Goal: Information Seeking & Learning: Learn about a topic

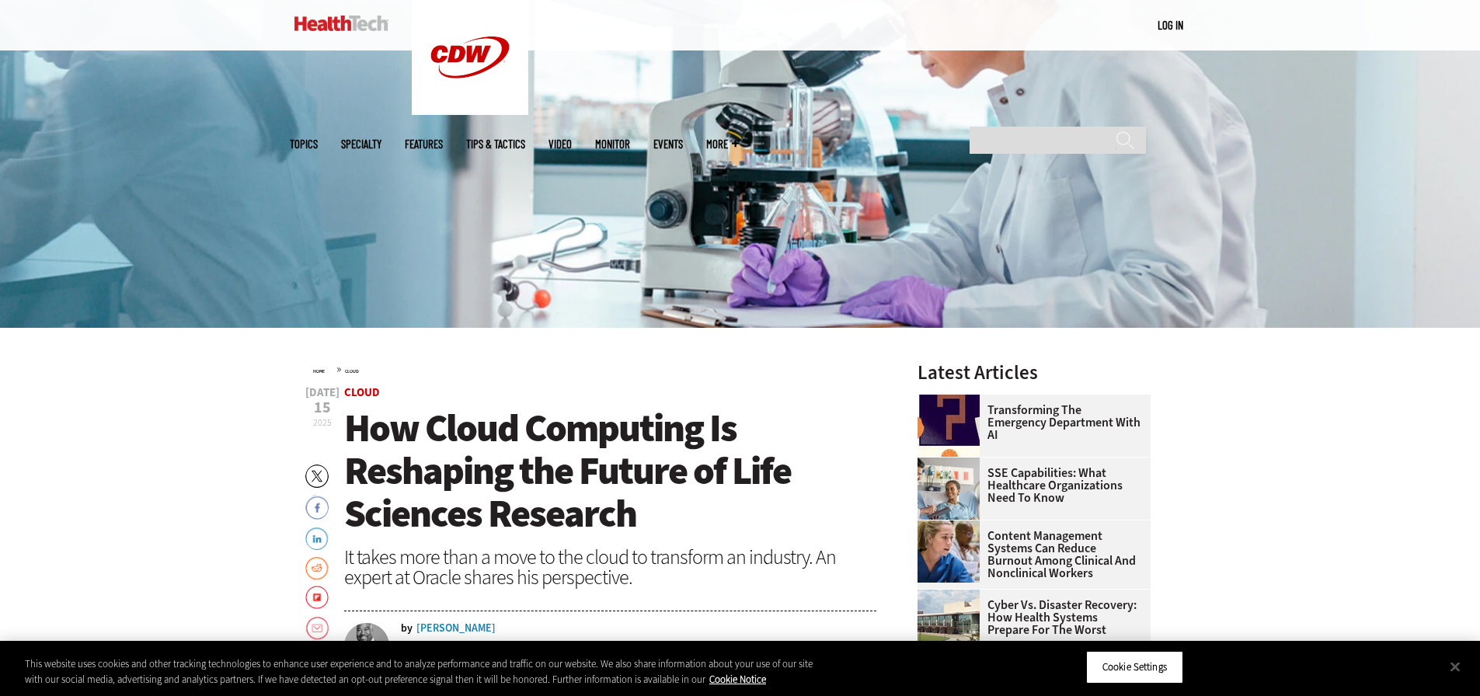
scroll to position [544, 0]
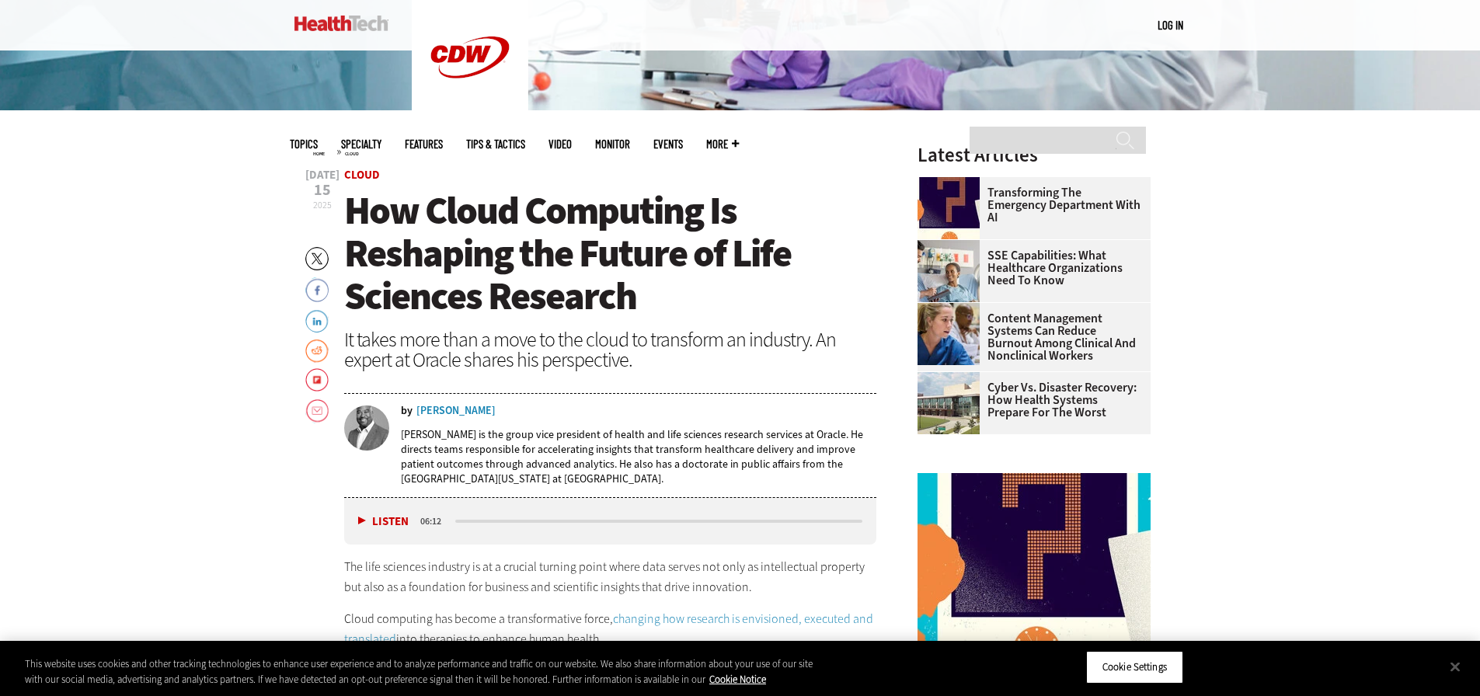
click at [347, 223] on span "How Cloud Computing Is Reshaping the Future of Life Sciences Research" at bounding box center [567, 253] width 447 height 137
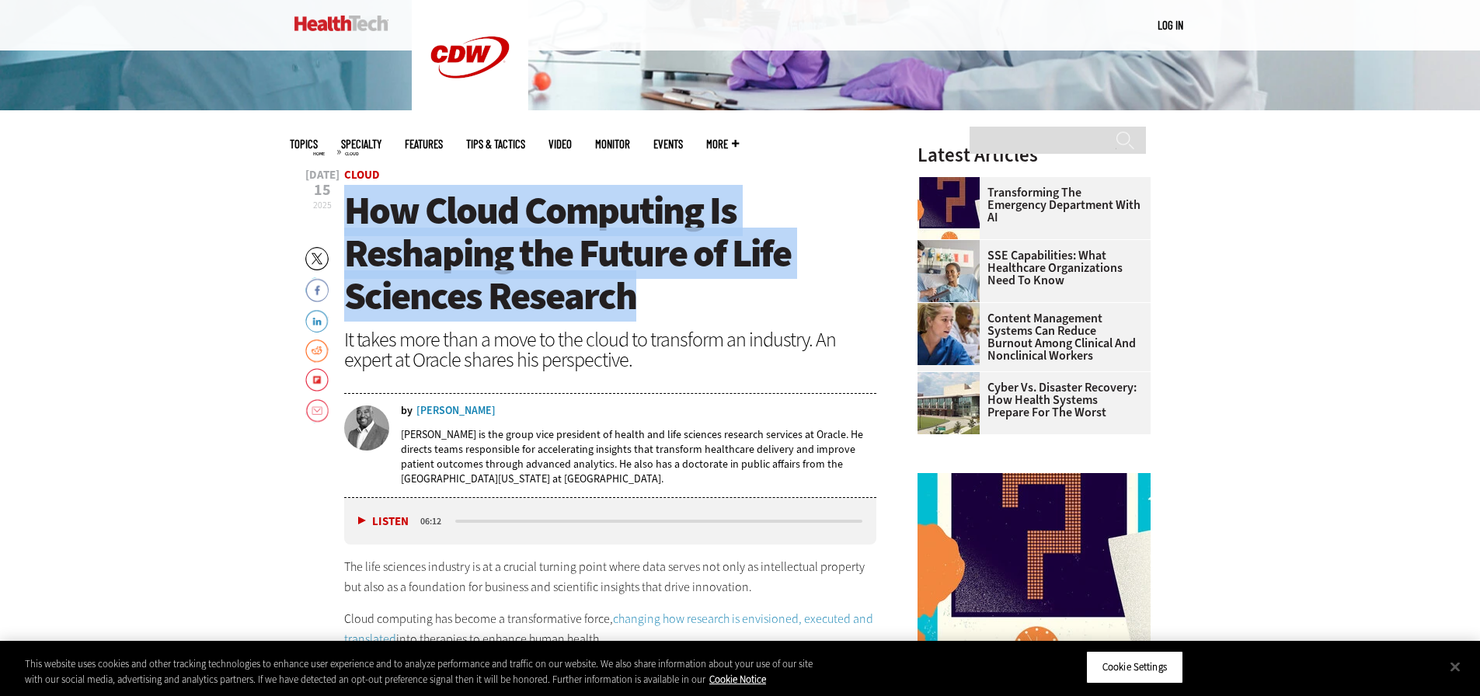
drag, startPoint x: 351, startPoint y: 221, endPoint x: 631, endPoint y: 296, distance: 289.4
click at [631, 296] on span "How Cloud Computing Is Reshaping the Future of Life Sciences Research" at bounding box center [567, 253] width 447 height 137
copy span "How Cloud Computing Is Reshaping the Future of Life Sciences Research"
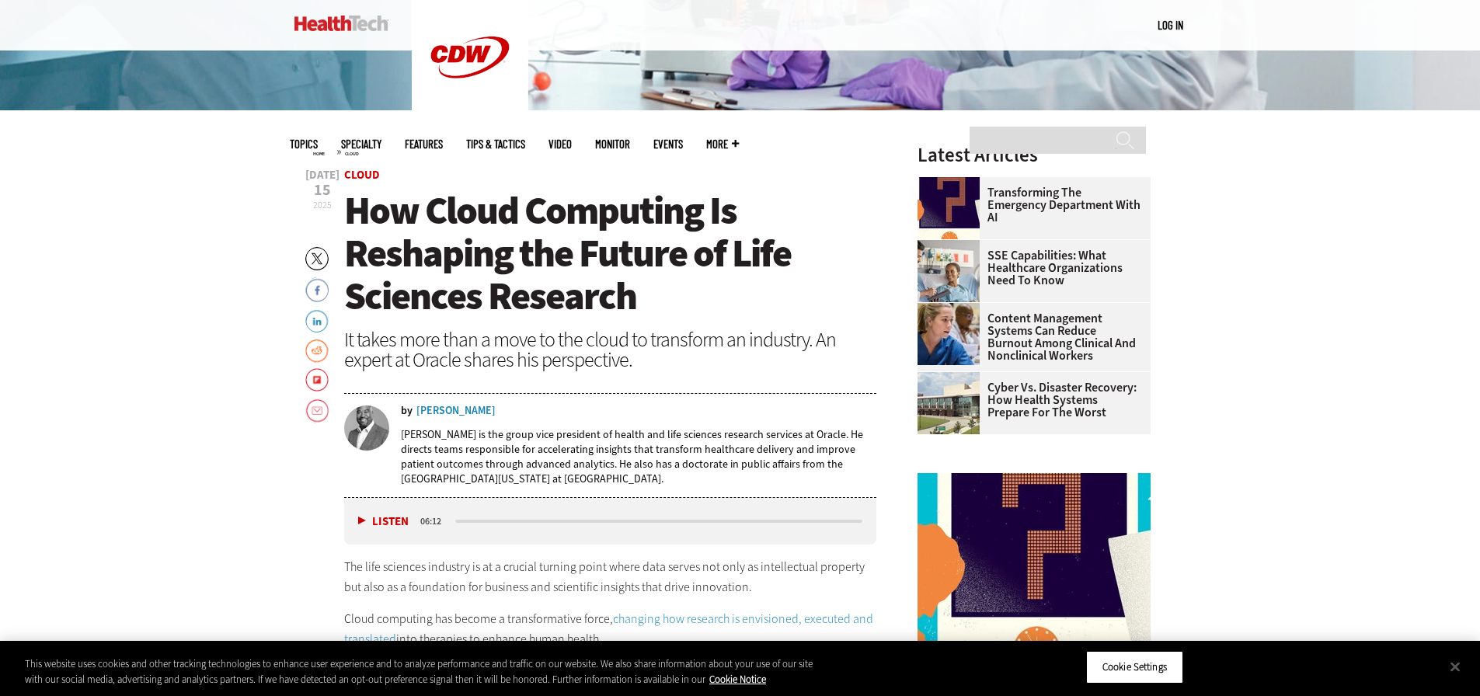
click at [447, 341] on div "It takes more than a move to the cloud to transform an industry. An expert at O…" at bounding box center [610, 349] width 533 height 40
drag, startPoint x: 523, startPoint y: 409, endPoint x: 431, endPoint y: 407, distance: 91.7
click at [431, 407] on div "by Christopher P. Boone" at bounding box center [639, 410] width 476 height 11
drag, startPoint x: 402, startPoint y: 433, endPoint x: 493, endPoint y: 439, distance: 91.8
click at [493, 439] on p "Christopher P. Boone is the group vice president of health and life sciences re…" at bounding box center [639, 456] width 476 height 59
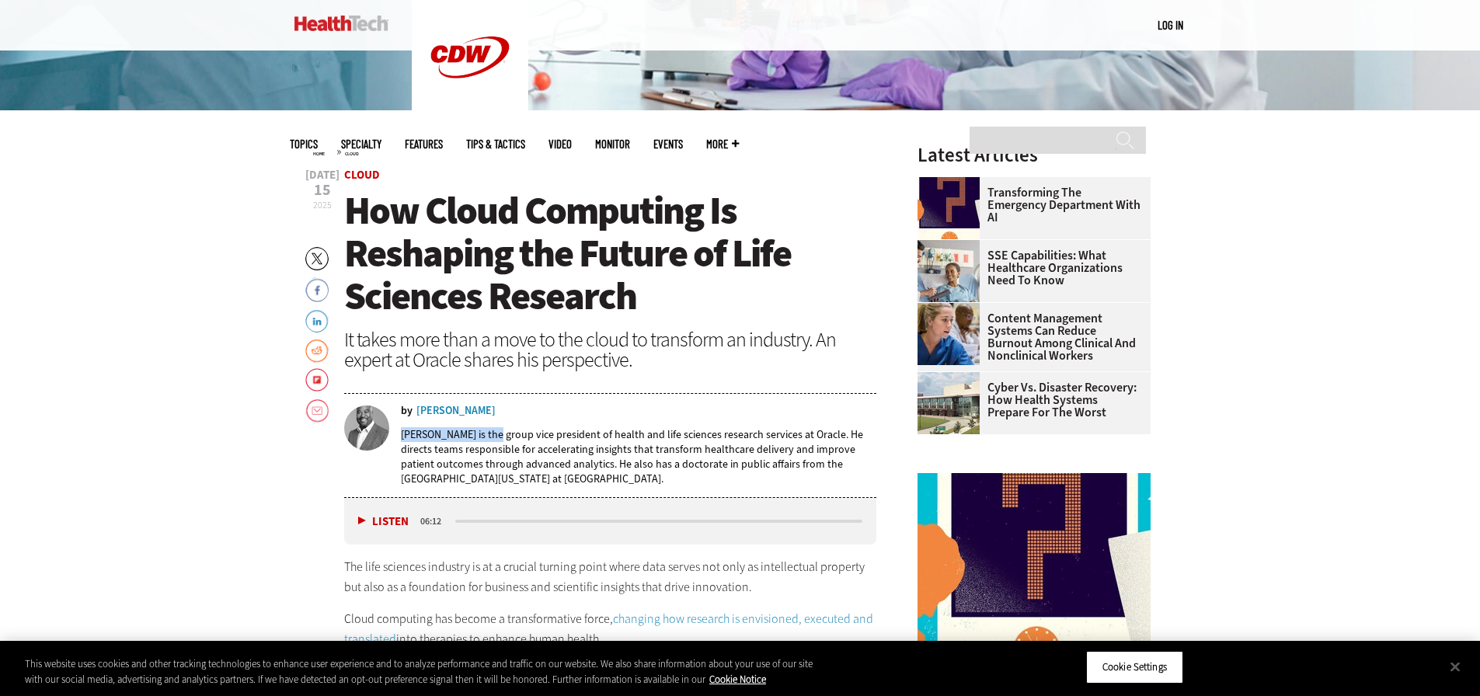
copy p "Christopher P. Boone"
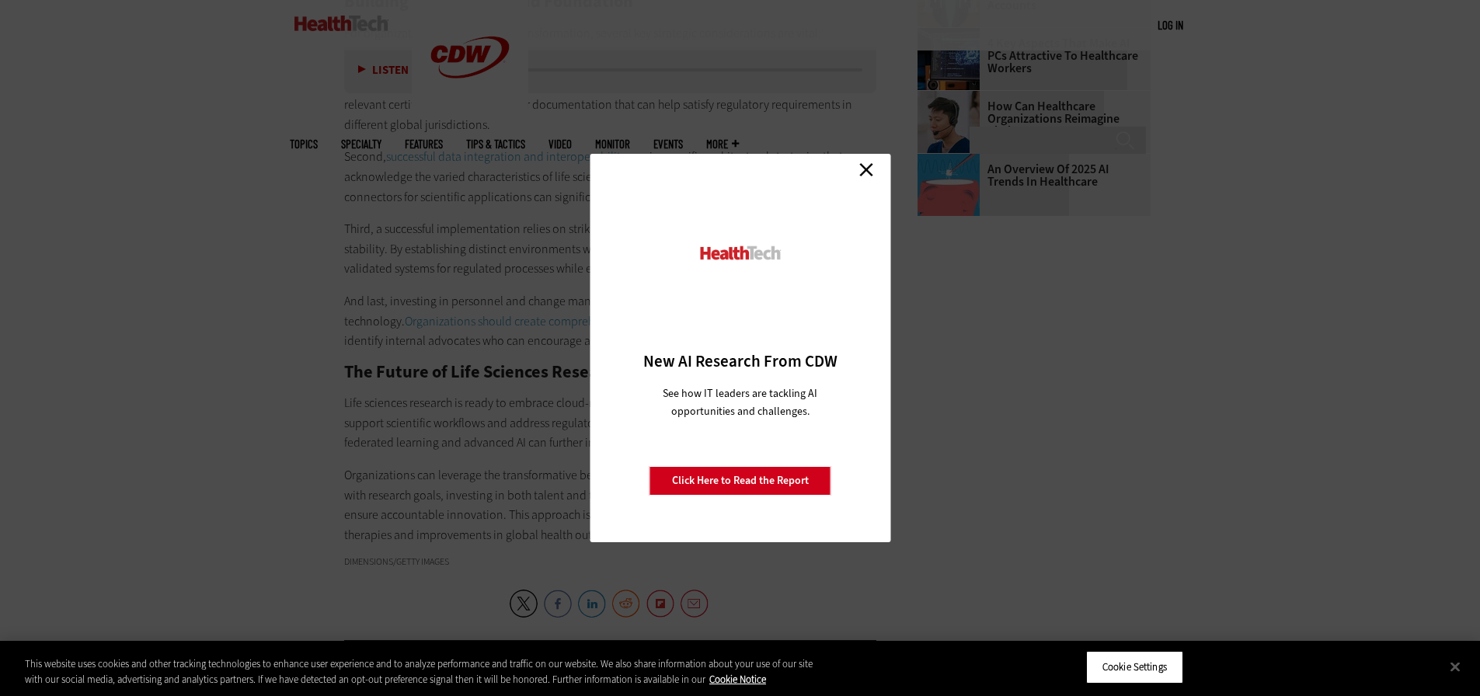
scroll to position [2253, 0]
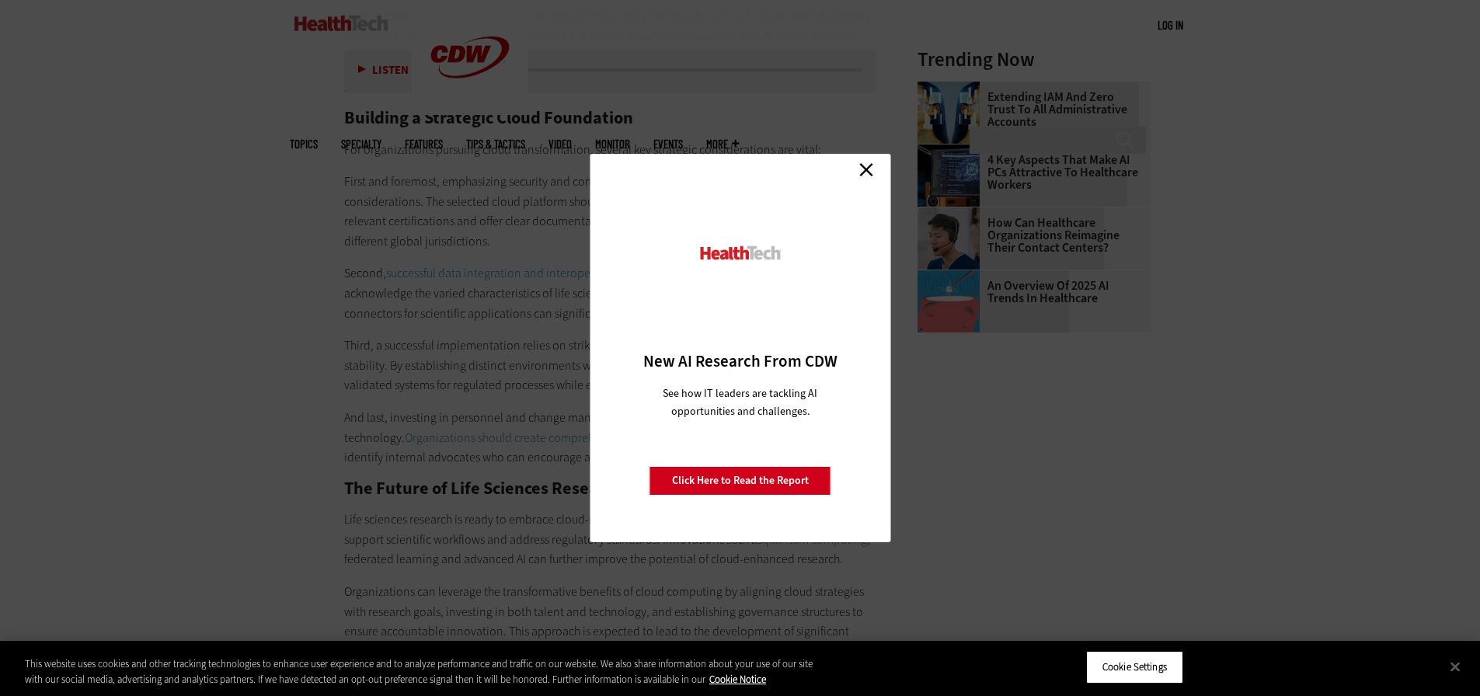
click at [879, 172] on div "Close New AI Research From CDW See how IT leaders are tackling AI opportunities…" at bounding box center [740, 348] width 301 height 388
click at [861, 173] on link "Close" at bounding box center [865, 169] width 23 height 23
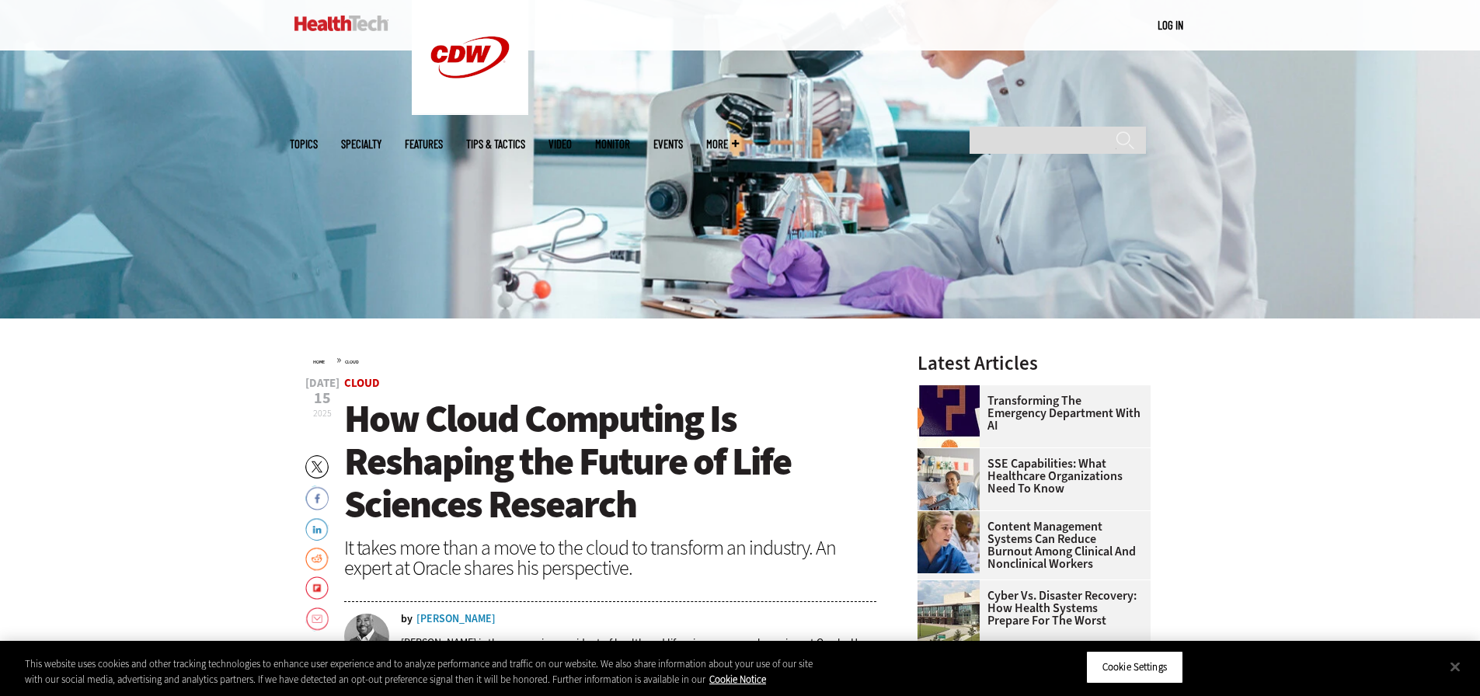
scroll to position [155, 0]
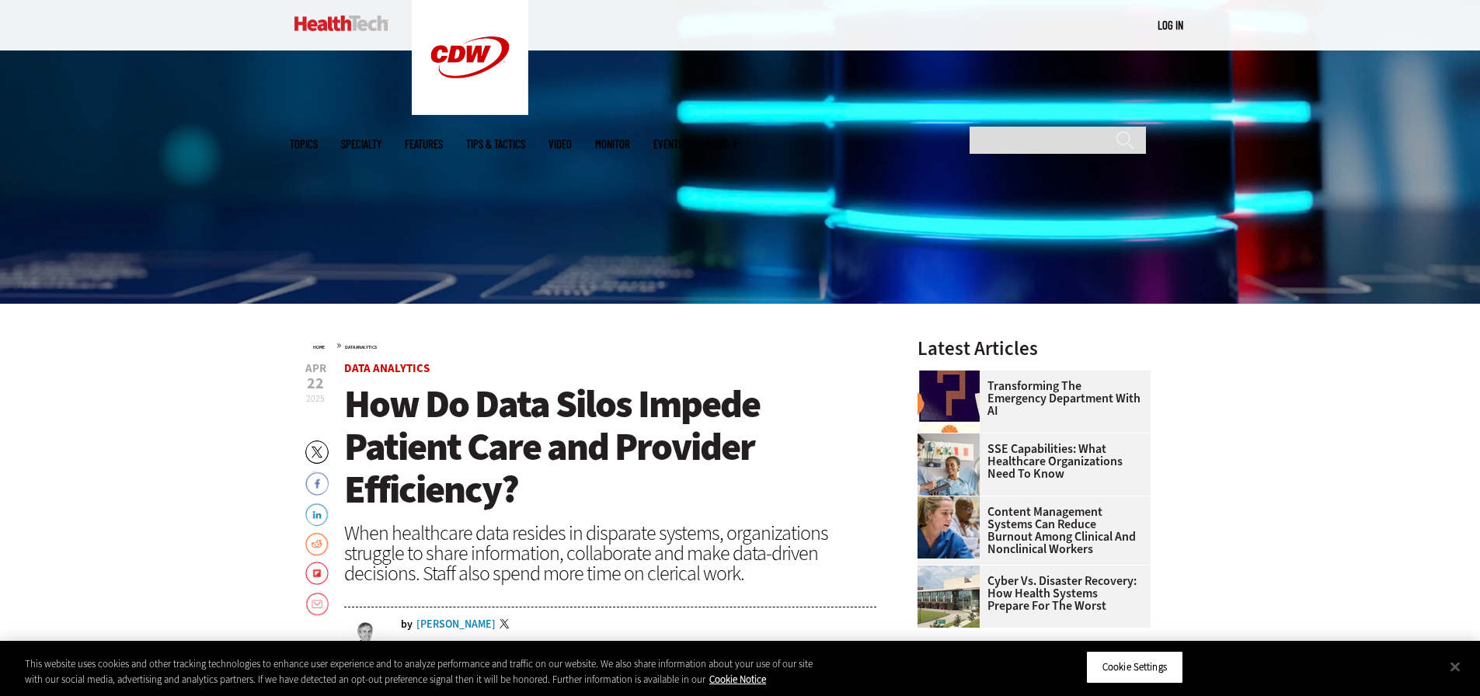
scroll to position [621, 0]
